Goal: Task Accomplishment & Management: Manage account settings

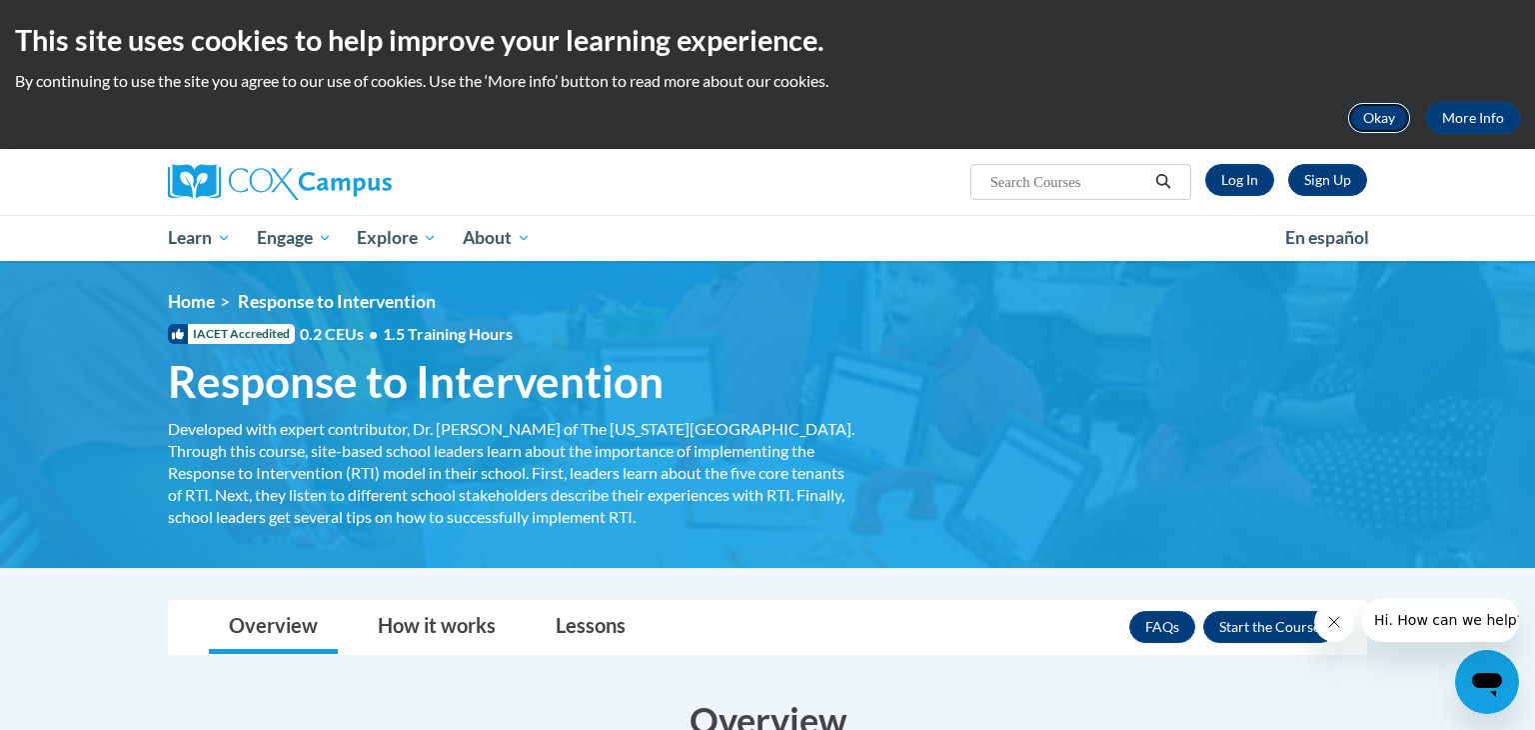
click at [1385, 124] on button "Okay" at bounding box center [1379, 118] width 64 height 32
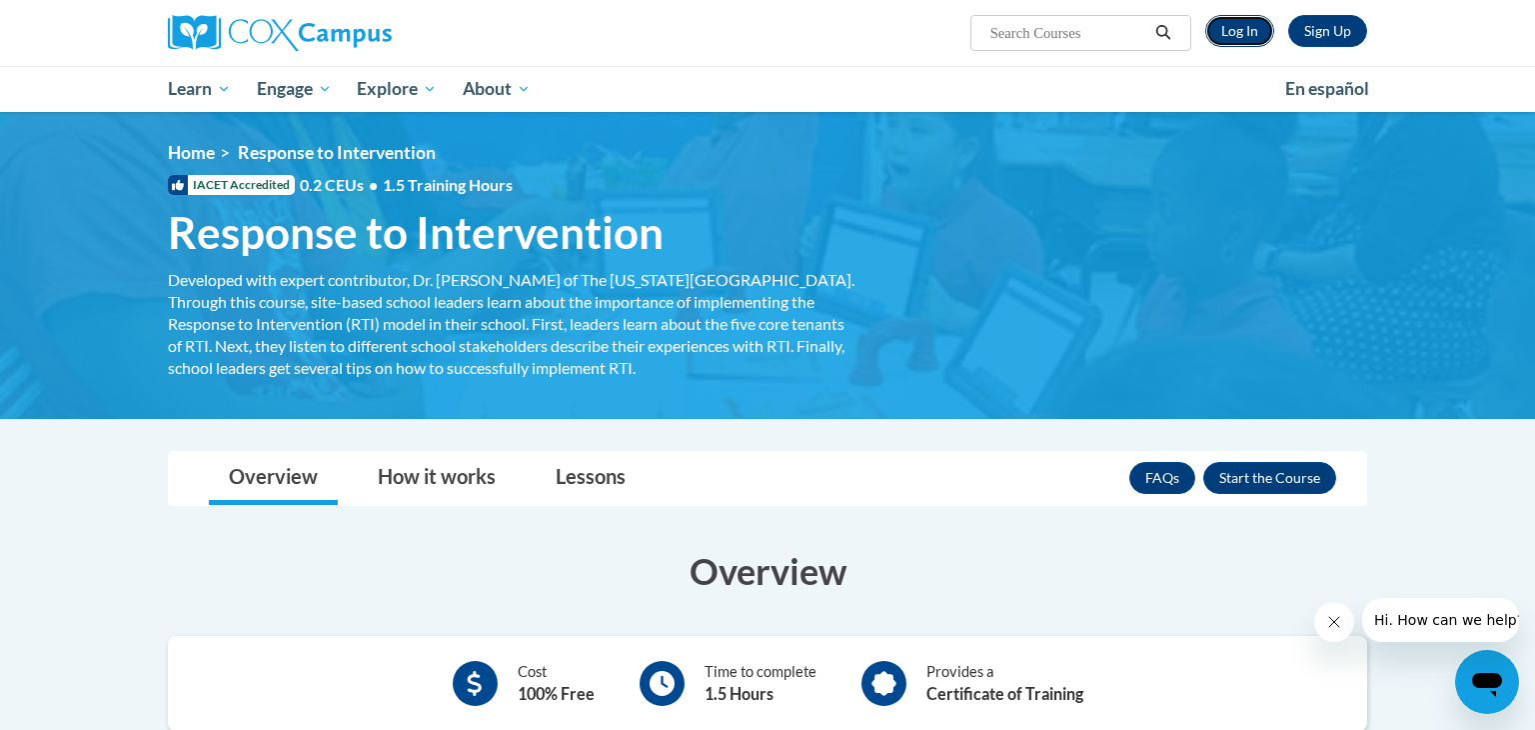
click at [1246, 35] on link "Log In" at bounding box center [1240, 31] width 69 height 32
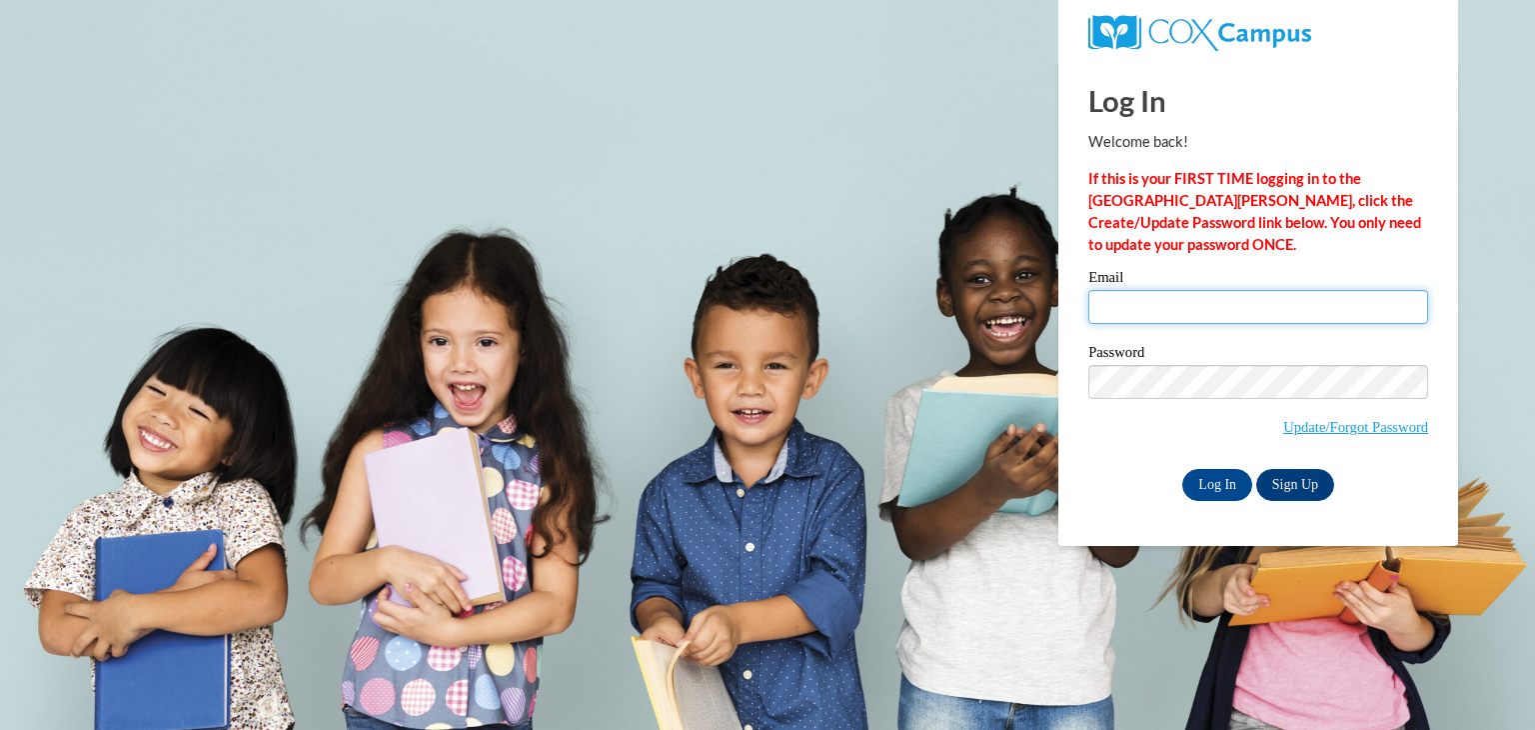
click at [1154, 308] on input "Email" at bounding box center [1259, 307] width 340 height 34
type input "mgarcia@thetorchchristianacademy.net"
click at [1208, 490] on input "Log In" at bounding box center [1218, 485] width 70 height 32
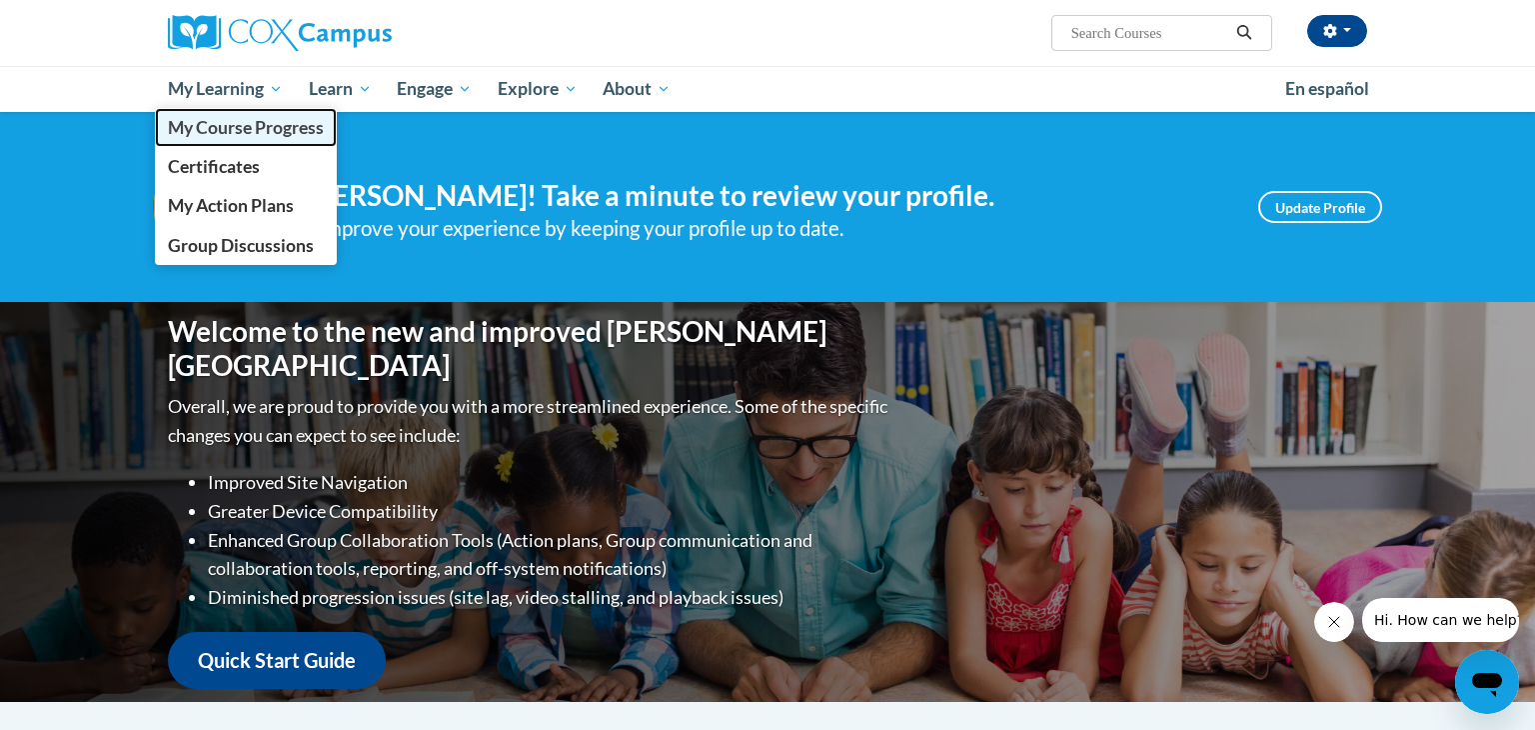
click at [209, 131] on span "My Course Progress" at bounding box center [246, 127] width 156 height 21
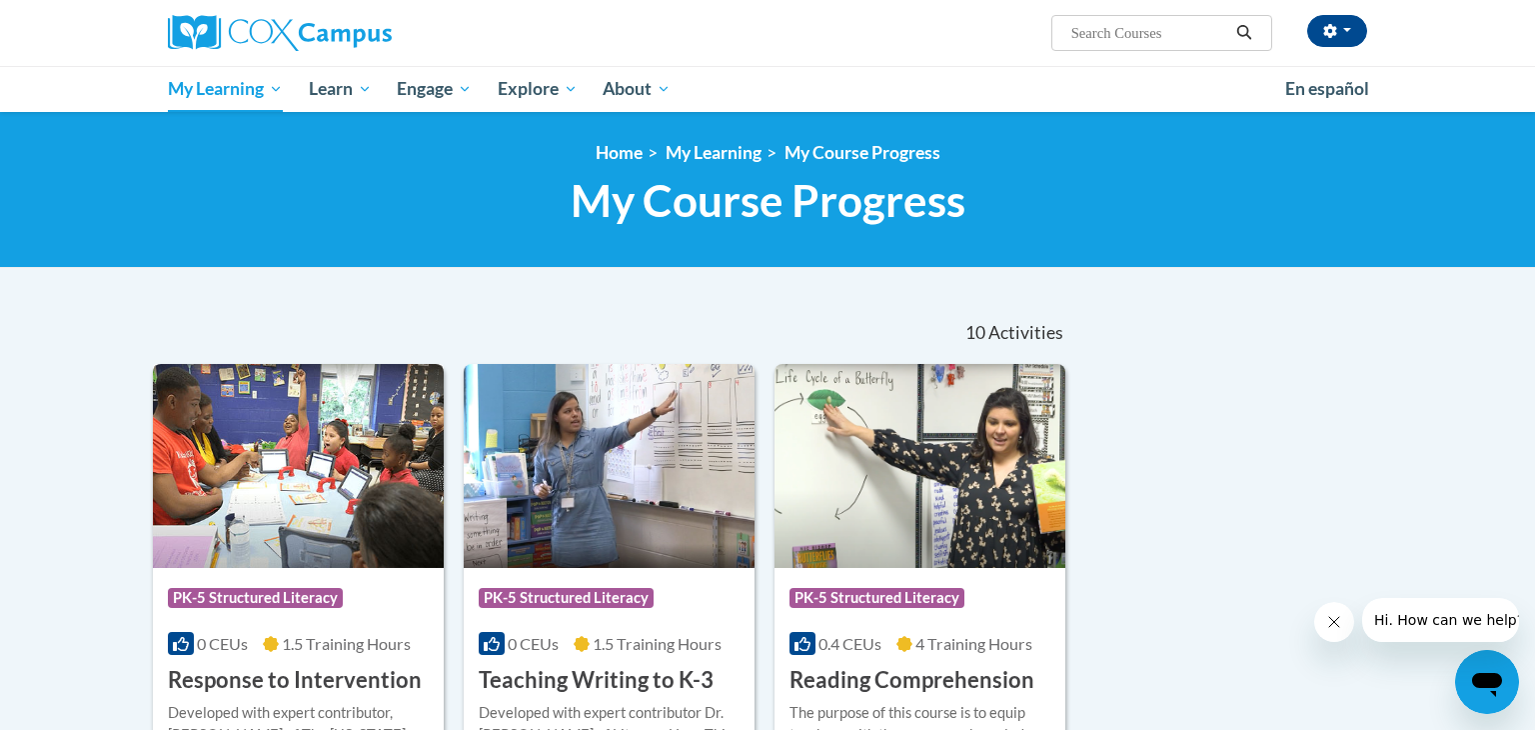
click at [312, 682] on h3 "Response to Intervention" at bounding box center [295, 680] width 254 height 31
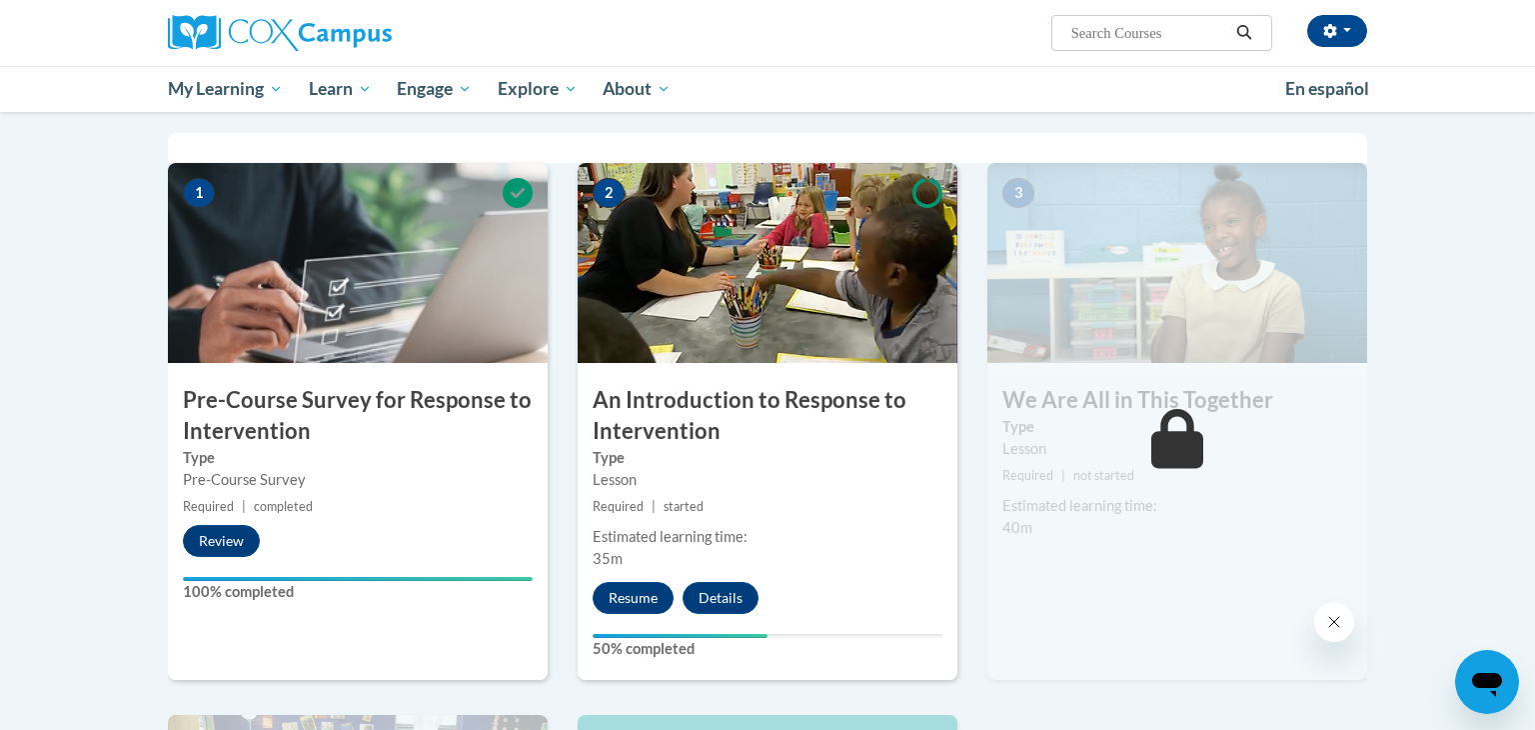
scroll to position [392, 0]
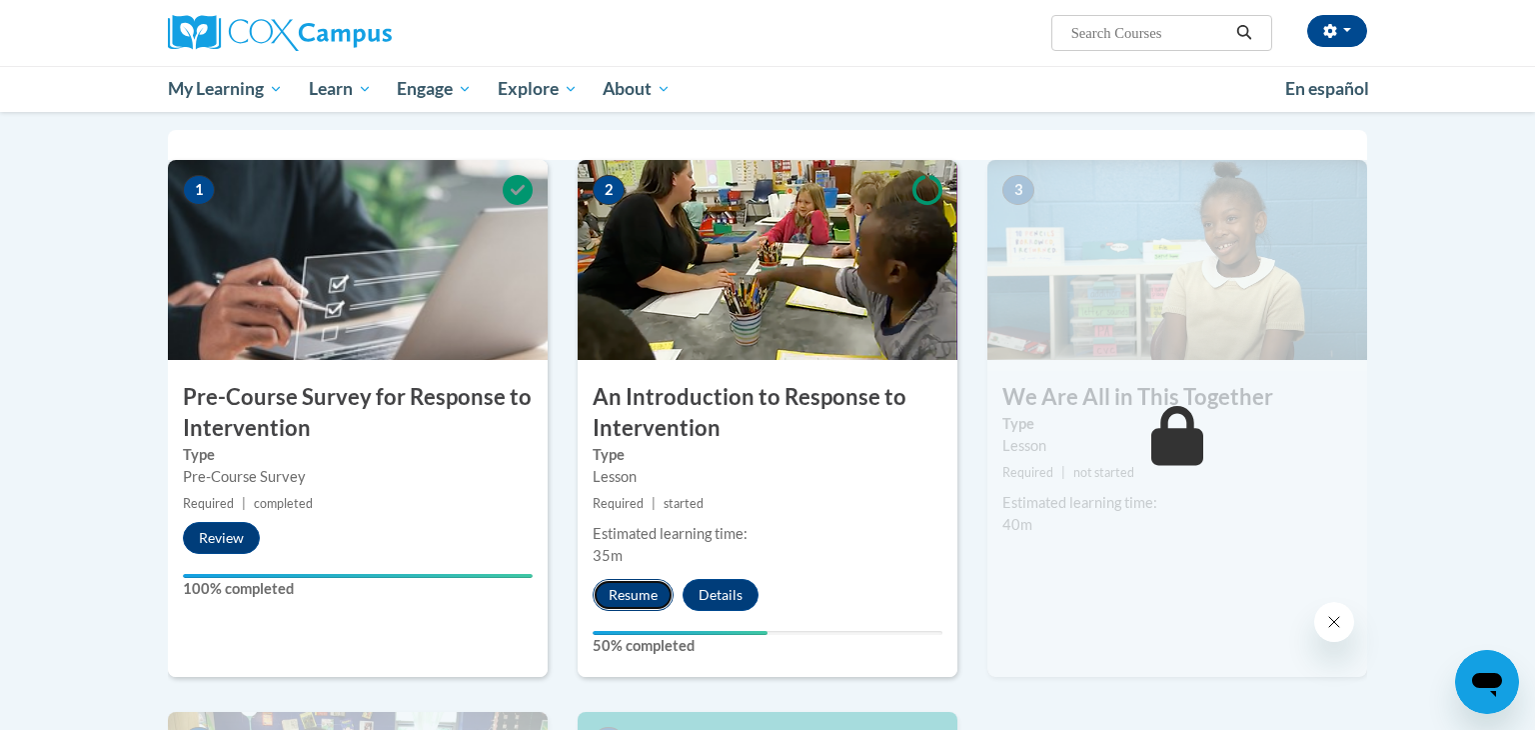
click at [629, 593] on button "Resume" at bounding box center [633, 595] width 81 height 32
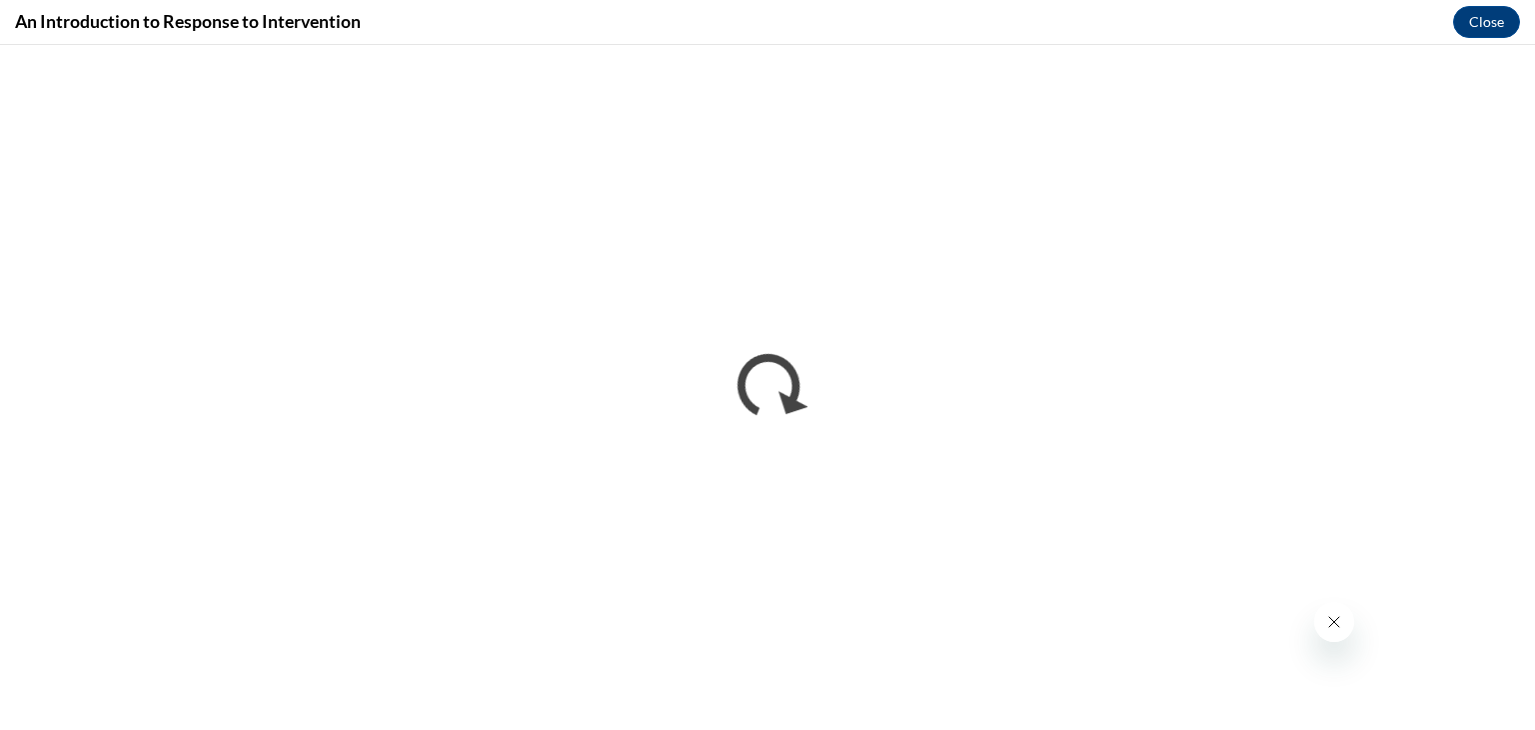
scroll to position [0, 0]
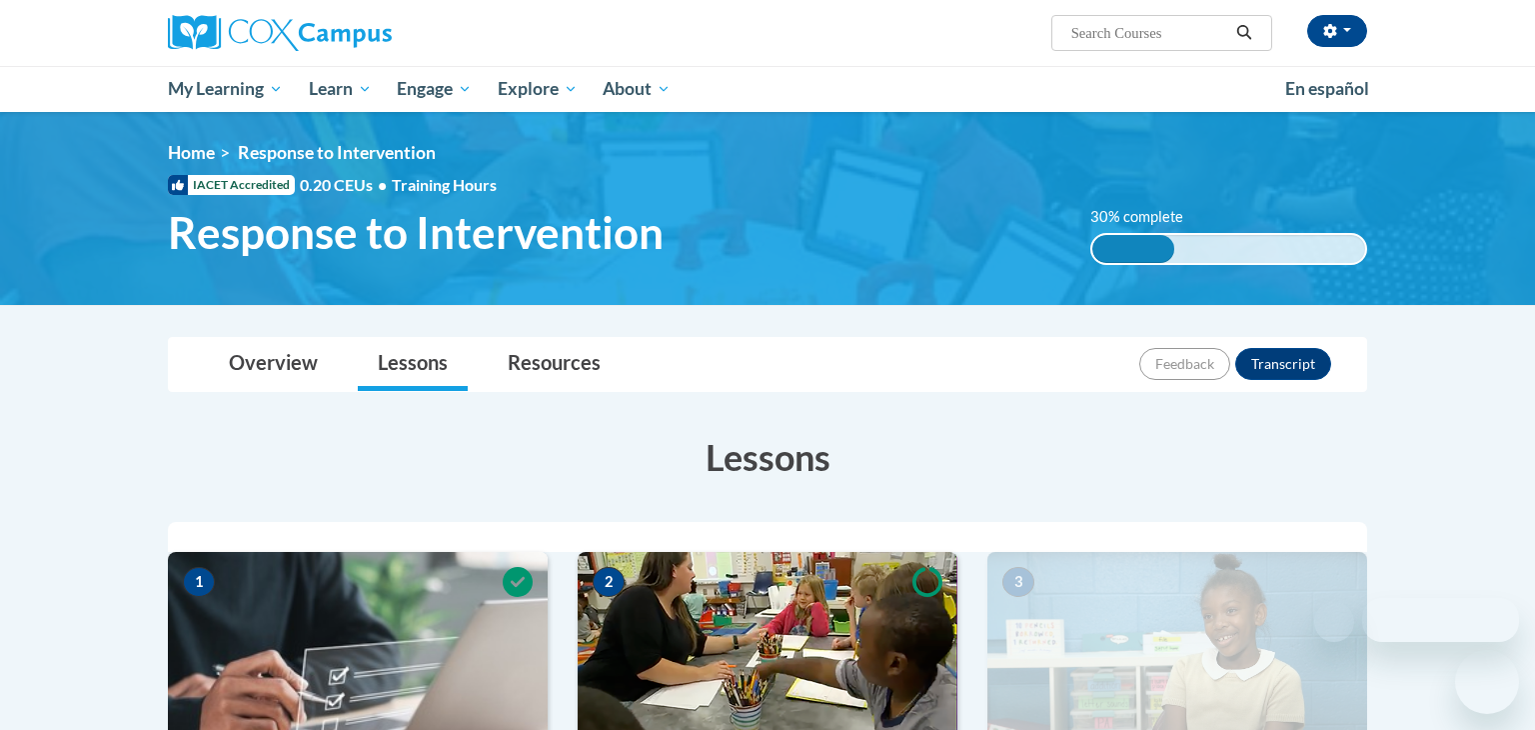
click at [755, 647] on img at bounding box center [768, 652] width 380 height 200
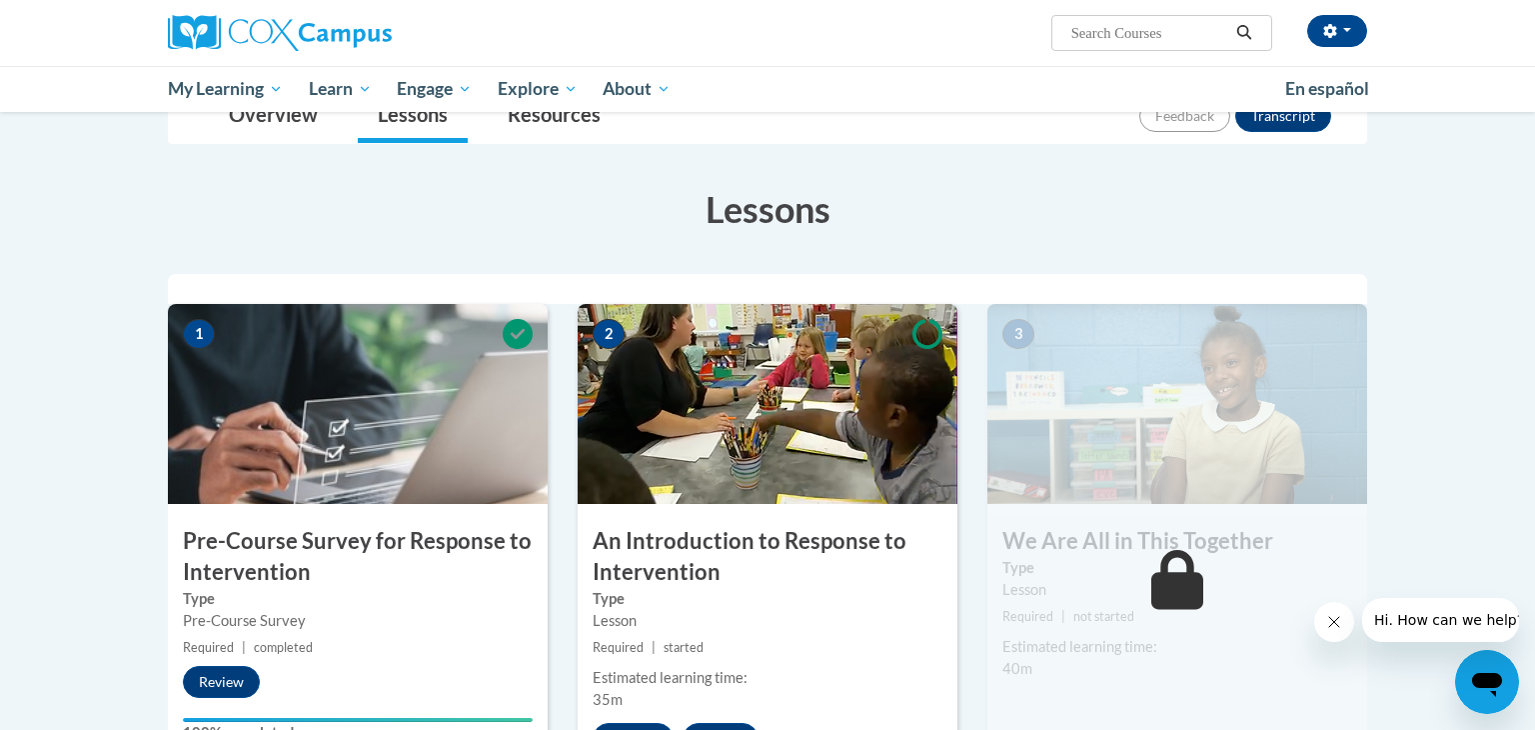
scroll to position [280, 0]
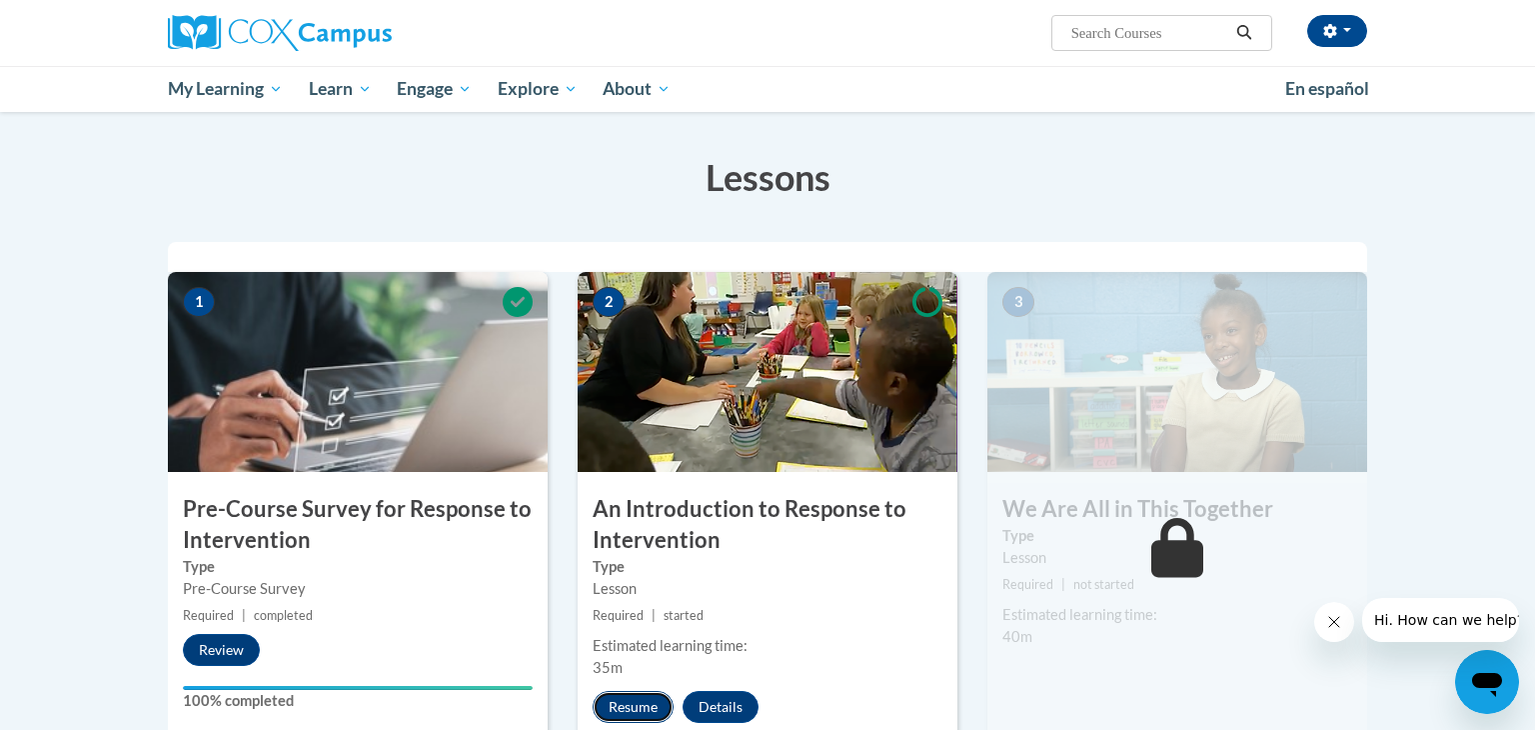
click at [641, 701] on button "Resume" at bounding box center [633, 707] width 81 height 32
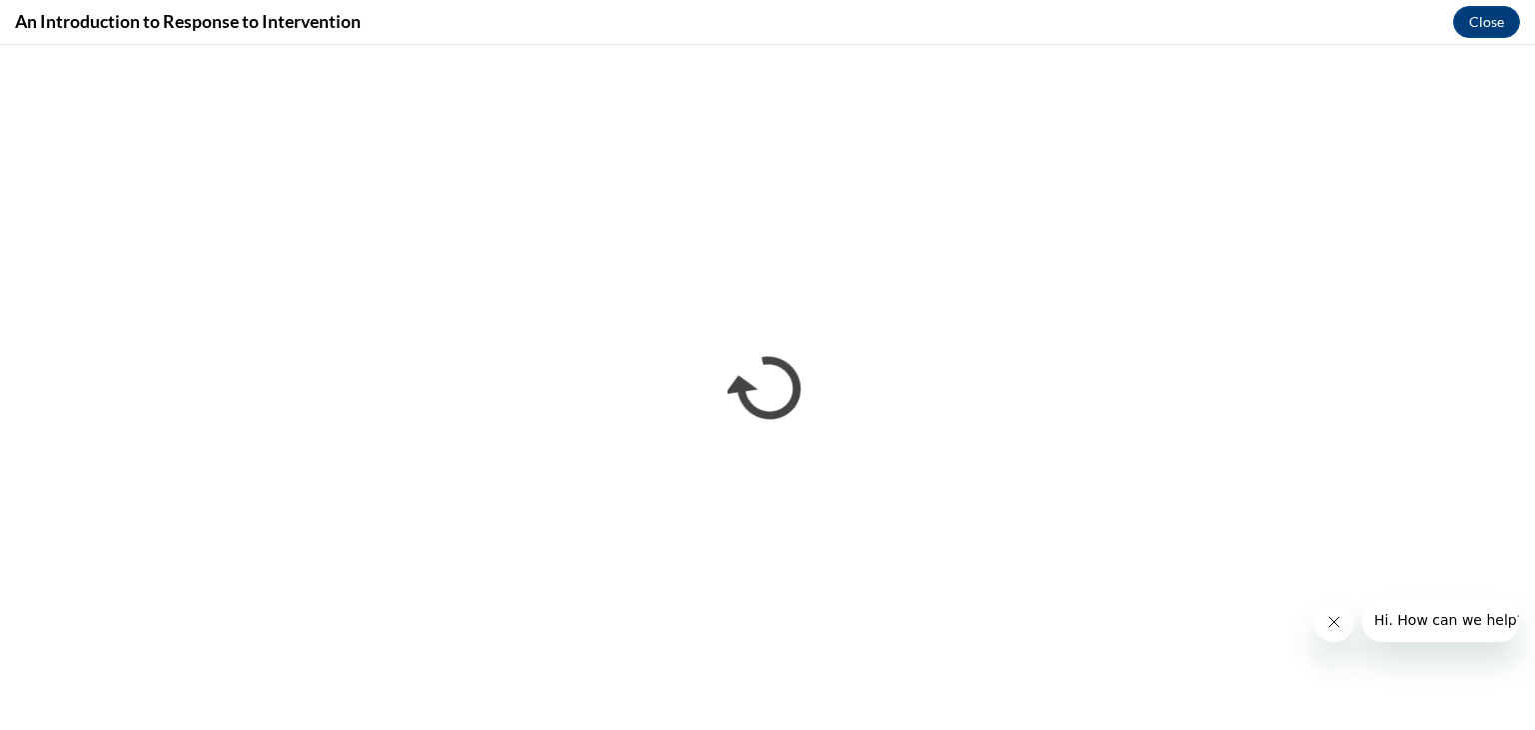
scroll to position [0, 0]
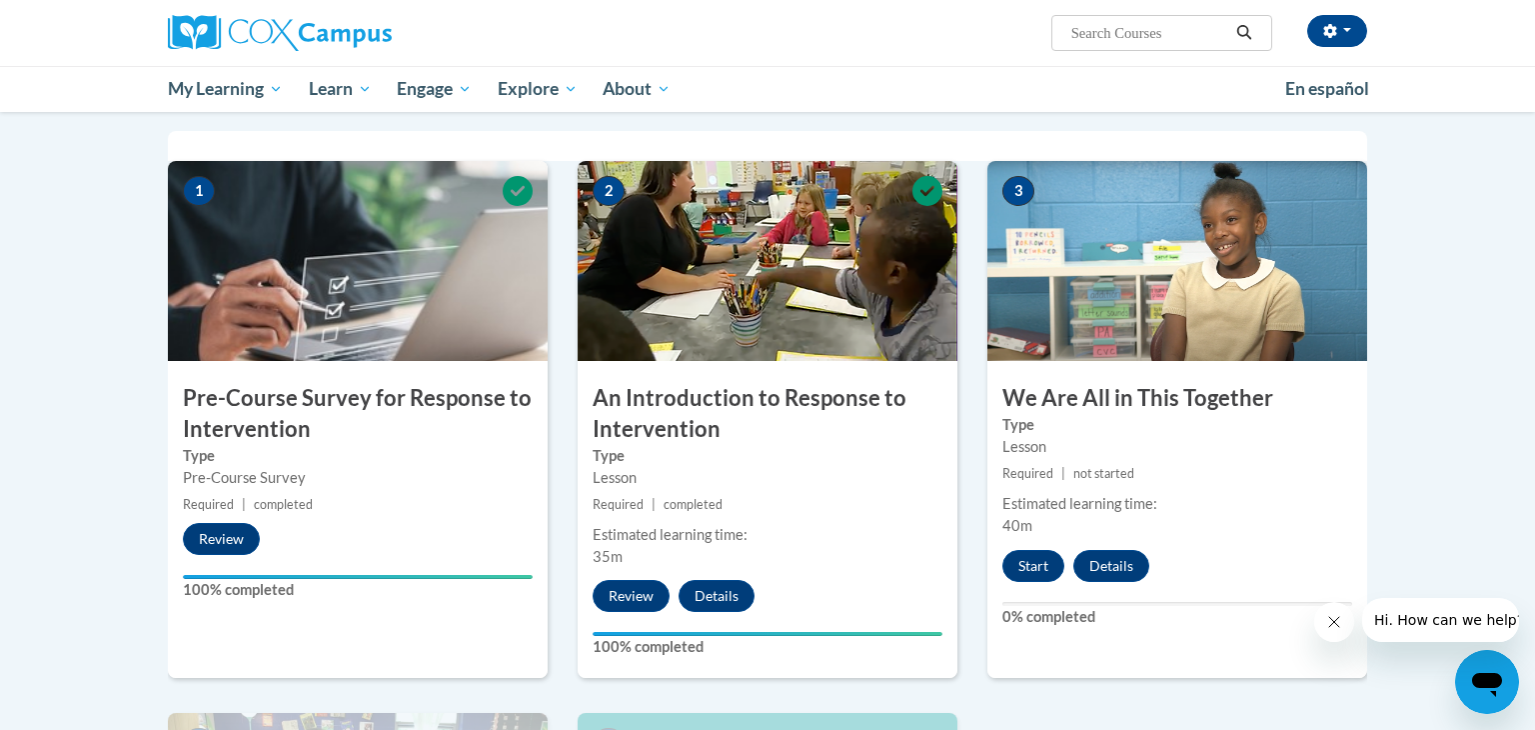
scroll to position [396, 0]
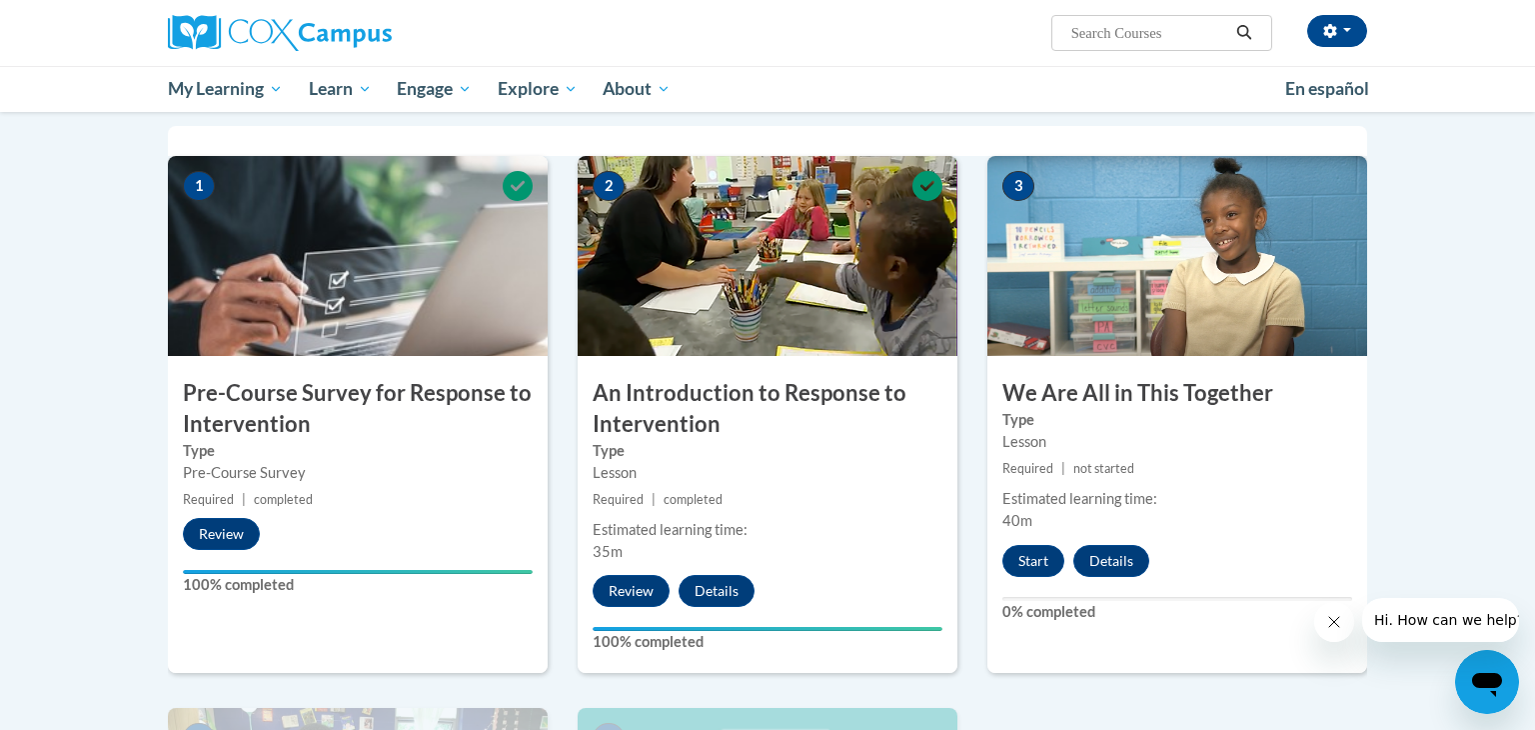
click at [1032, 559] on button "Start" at bounding box center [1034, 561] width 62 height 32
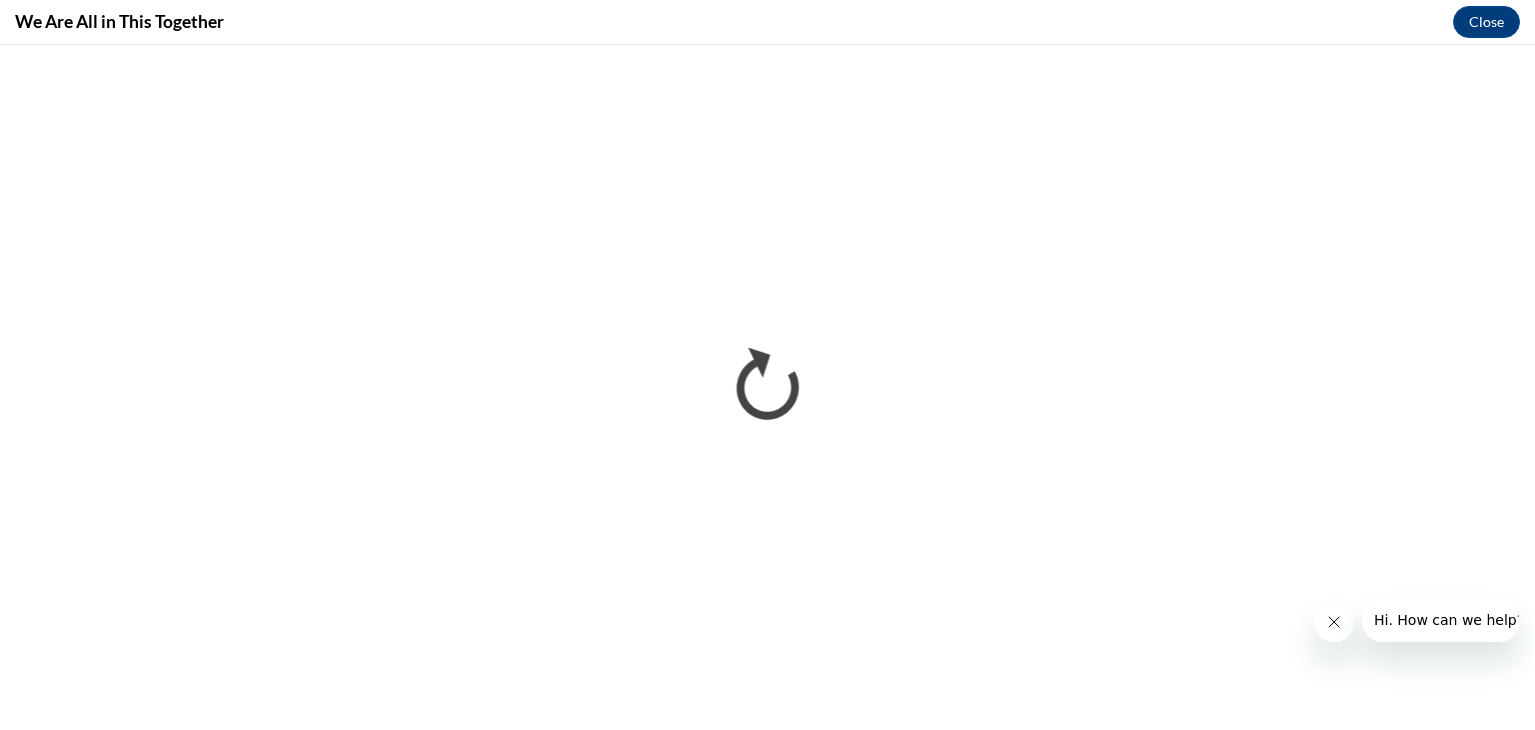
scroll to position [0, 0]
